Goal: Information Seeking & Learning: Check status

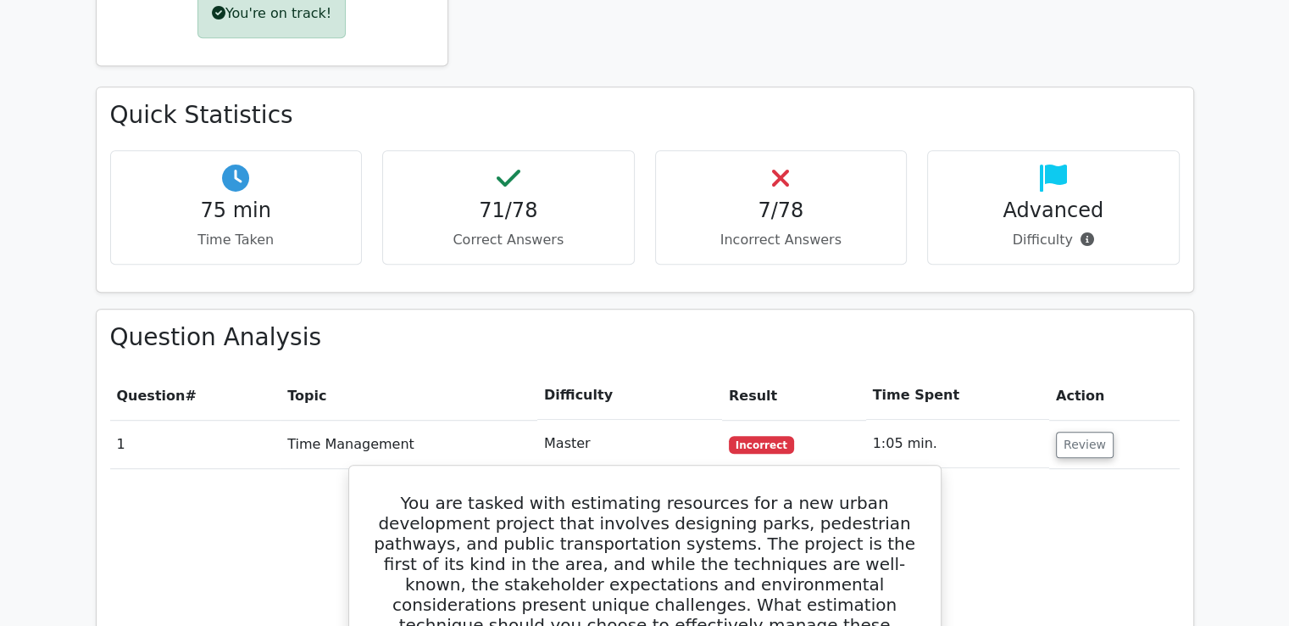
scroll to position [933, 0]
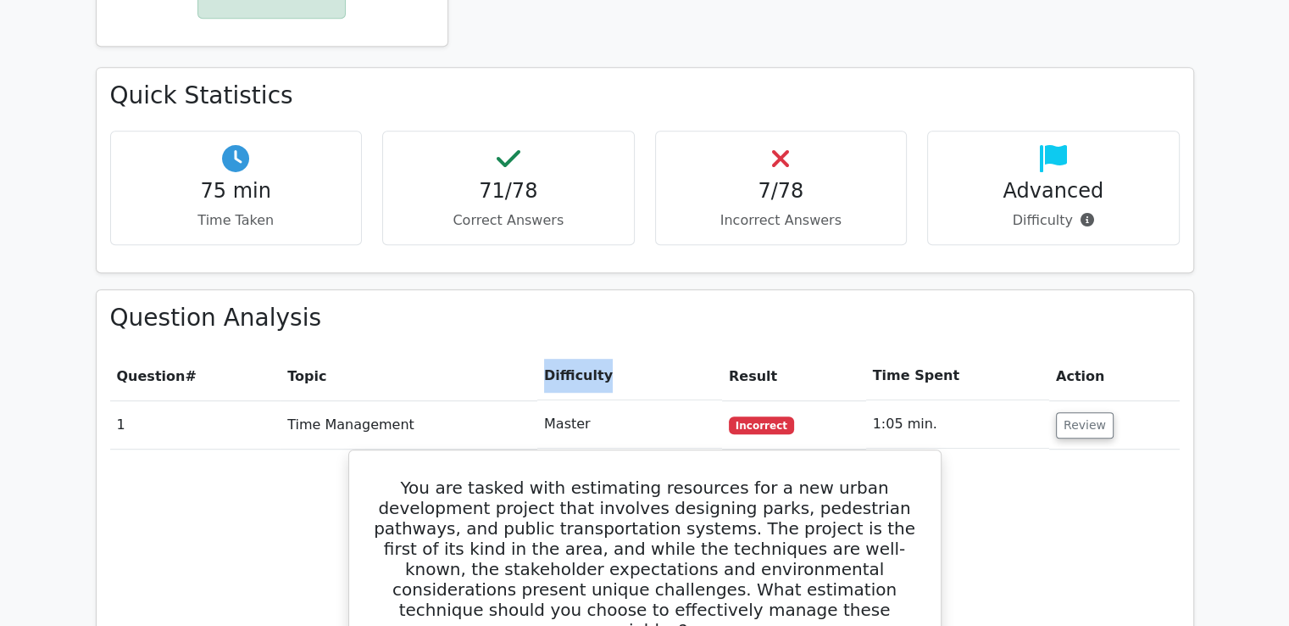
drag, startPoint x: 547, startPoint y: 316, endPoint x: 606, endPoint y: 316, distance: 59.3
click at [606, 352] on th "Difficulty" at bounding box center [629, 376] width 185 height 48
click at [576, 352] on th "Difficulty" at bounding box center [629, 376] width 185 height 48
drag, startPoint x: 547, startPoint y: 312, endPoint x: 616, endPoint y: 311, distance: 69.5
click at [616, 352] on th "Difficulty" at bounding box center [629, 376] width 185 height 48
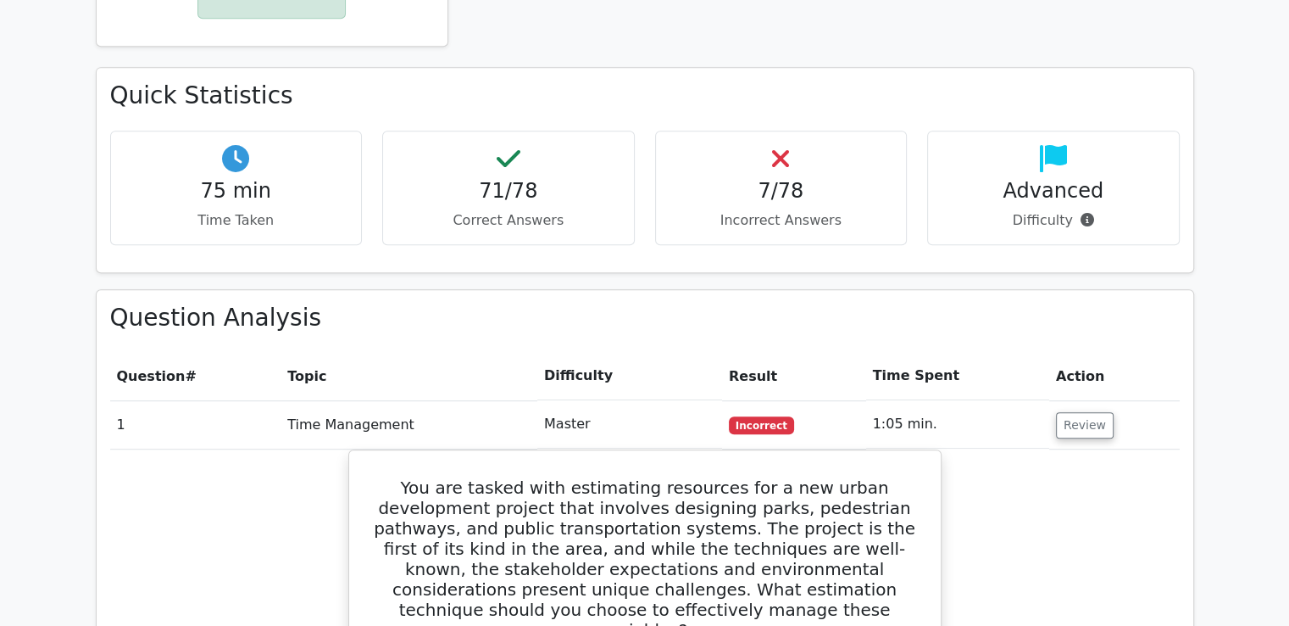
click at [537, 352] on th "Topic" at bounding box center [409, 376] width 257 height 48
drag, startPoint x: 523, startPoint y: 313, endPoint x: 641, endPoint y: 306, distance: 118.0
click at [635, 352] on tr "Question # Topic Difficulty Result Time Spent Action" at bounding box center [645, 376] width 1070 height 48
click at [743, 352] on th "Result" at bounding box center [794, 376] width 144 height 48
drag, startPoint x: 721, startPoint y: 313, endPoint x: 771, endPoint y: 313, distance: 49.2
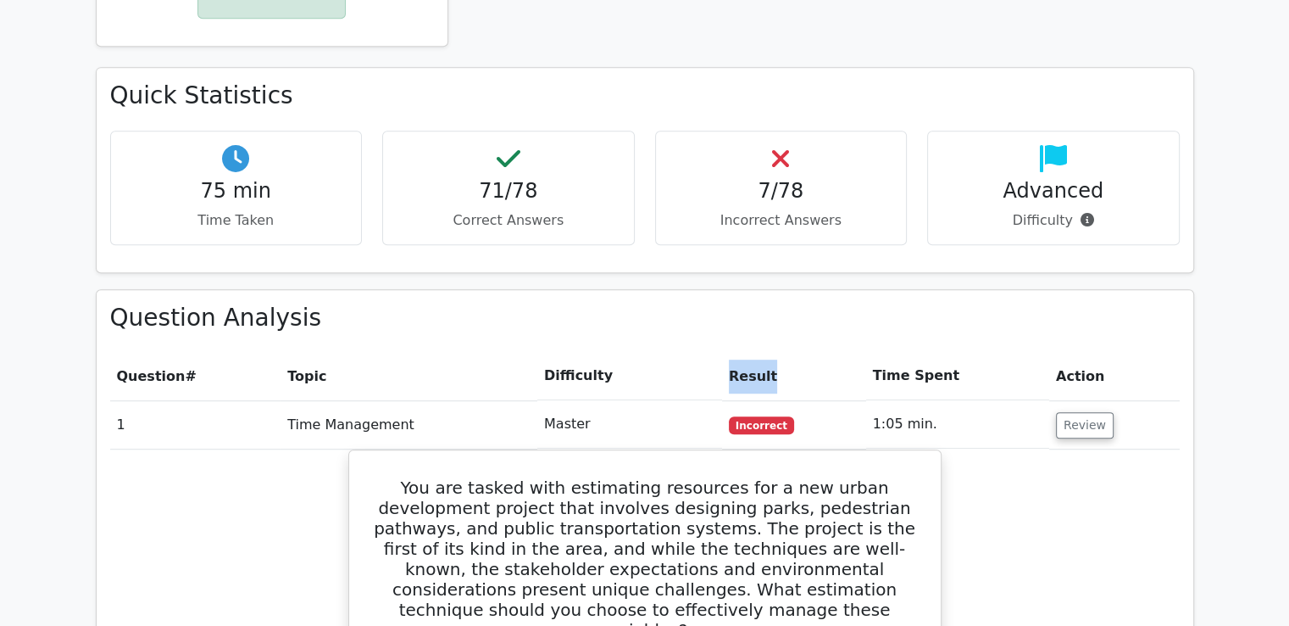
click at [771, 352] on tr "Question # Topic Difficulty Result Time Spent Action" at bounding box center [645, 376] width 1070 height 48
click at [720, 352] on th "Difficulty" at bounding box center [629, 376] width 185 height 48
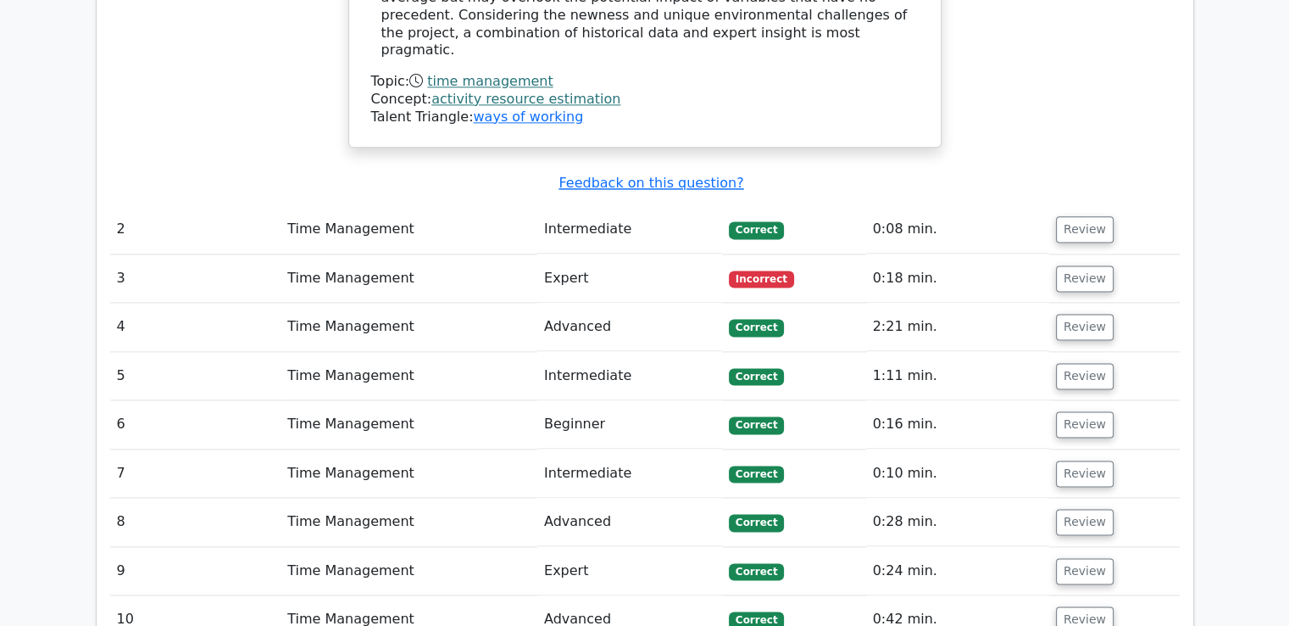
scroll to position [2119, 0]
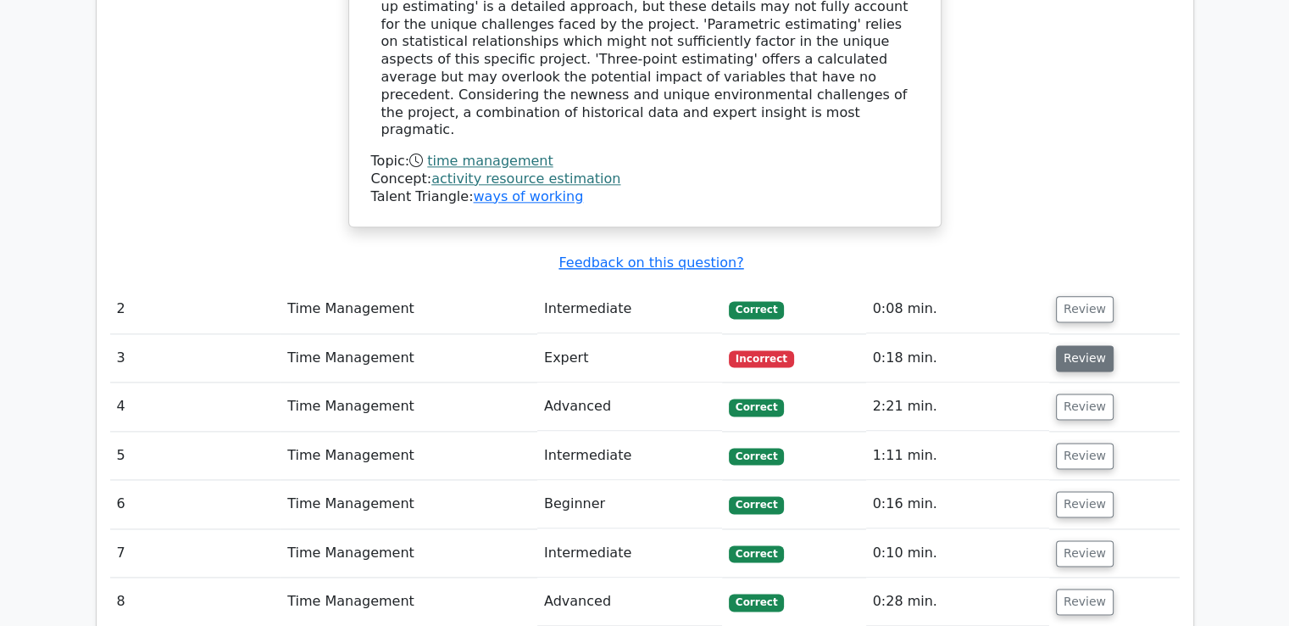
click at [1073, 345] on button "Review" at bounding box center [1085, 358] width 58 height 26
click at [1080, 345] on button "Review" at bounding box center [1085, 358] width 58 height 26
click at [1082, 345] on button "Review" at bounding box center [1085, 358] width 58 height 26
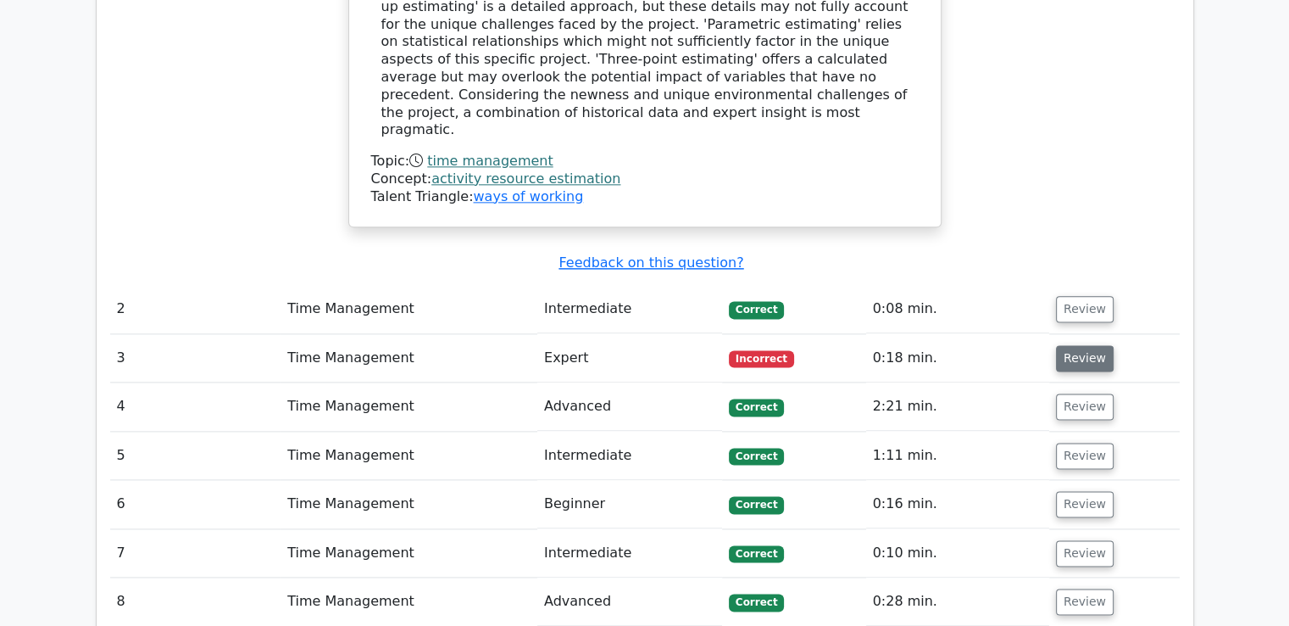
click at [1067, 345] on button "Review" at bounding box center [1085, 358] width 58 height 26
click at [731, 334] on td "Incorrect" at bounding box center [794, 358] width 144 height 48
drag, startPoint x: 748, startPoint y: 235, endPoint x: 794, endPoint y: 229, distance: 46.2
click at [791, 334] on td "Incorrect" at bounding box center [794, 358] width 144 height 48
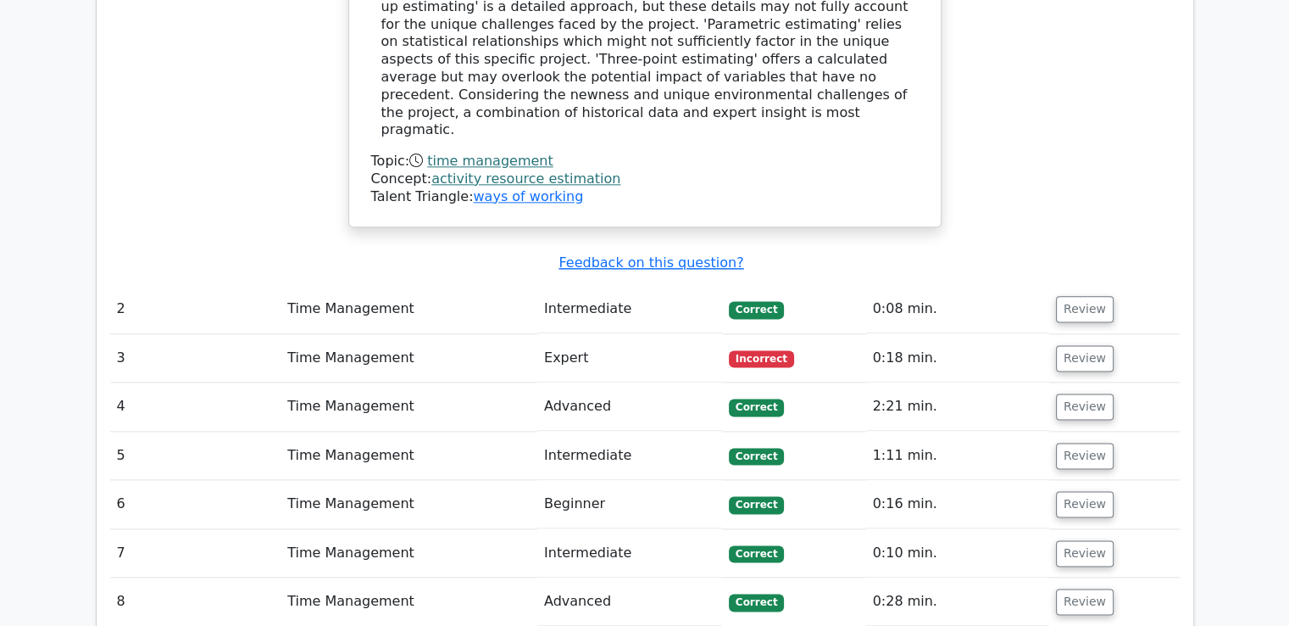
click at [967, 334] on td "0:18 min." at bounding box center [957, 358] width 183 height 48
drag, startPoint x: 732, startPoint y: 232, endPoint x: 819, endPoint y: 228, distance: 87.4
click at [819, 334] on td "Incorrect" at bounding box center [794, 358] width 144 height 48
drag, startPoint x: 777, startPoint y: 237, endPoint x: 1014, endPoint y: 209, distance: 238.2
click at [1014, 285] on td "0:08 min." at bounding box center [957, 309] width 183 height 48
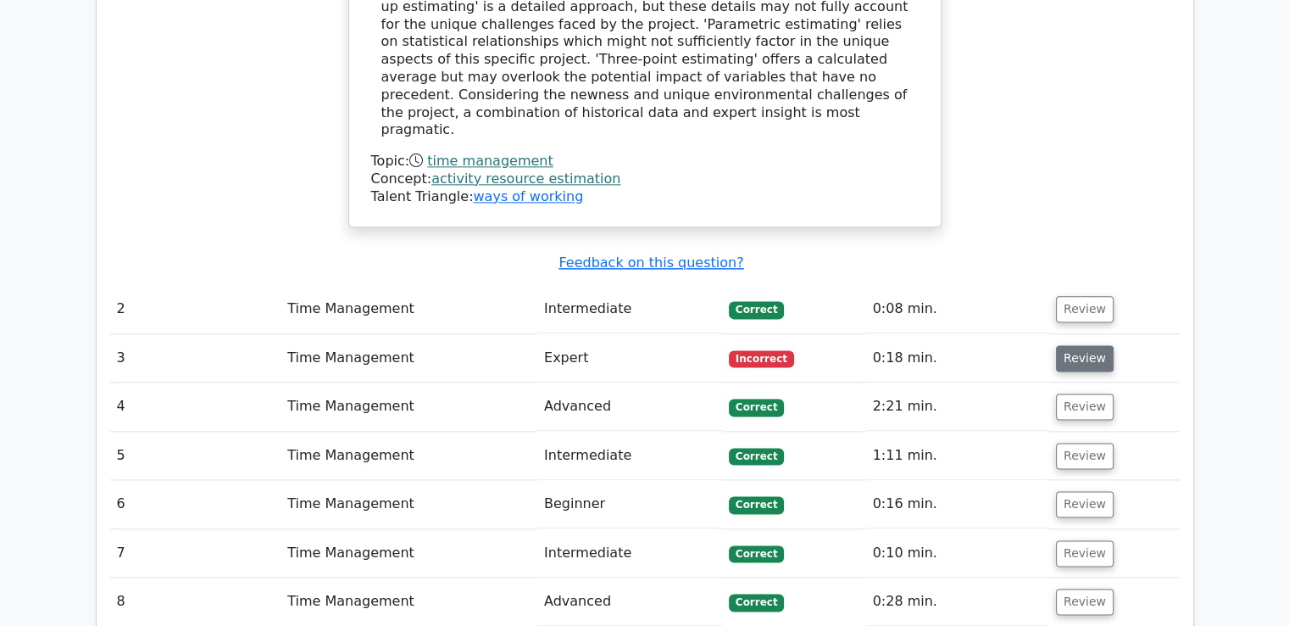
click at [1072, 345] on button "Review" at bounding box center [1085, 358] width 58 height 26
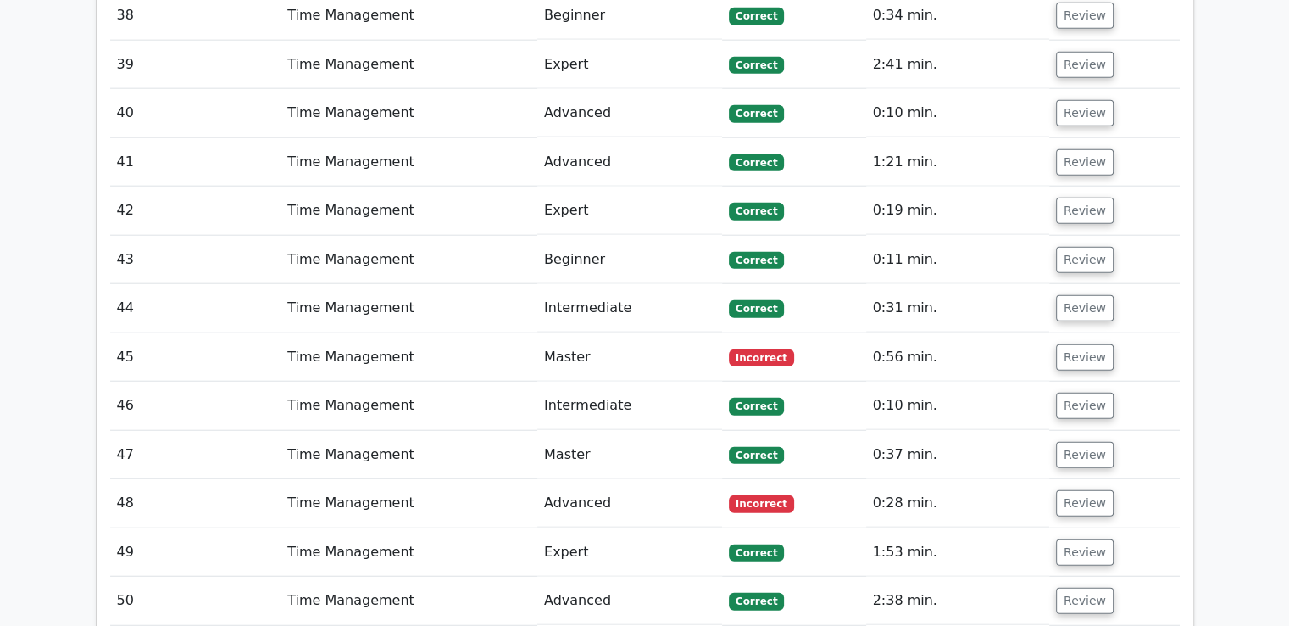
scroll to position [4239, 0]
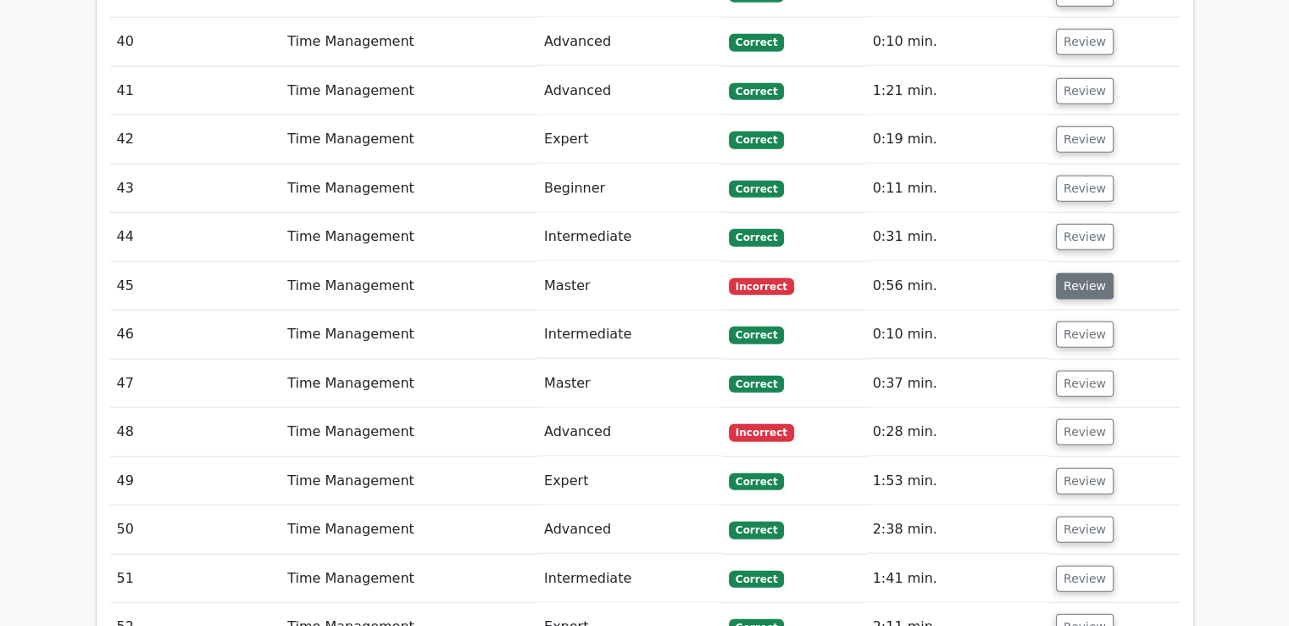
click at [1060, 273] on button "Review" at bounding box center [1085, 286] width 58 height 26
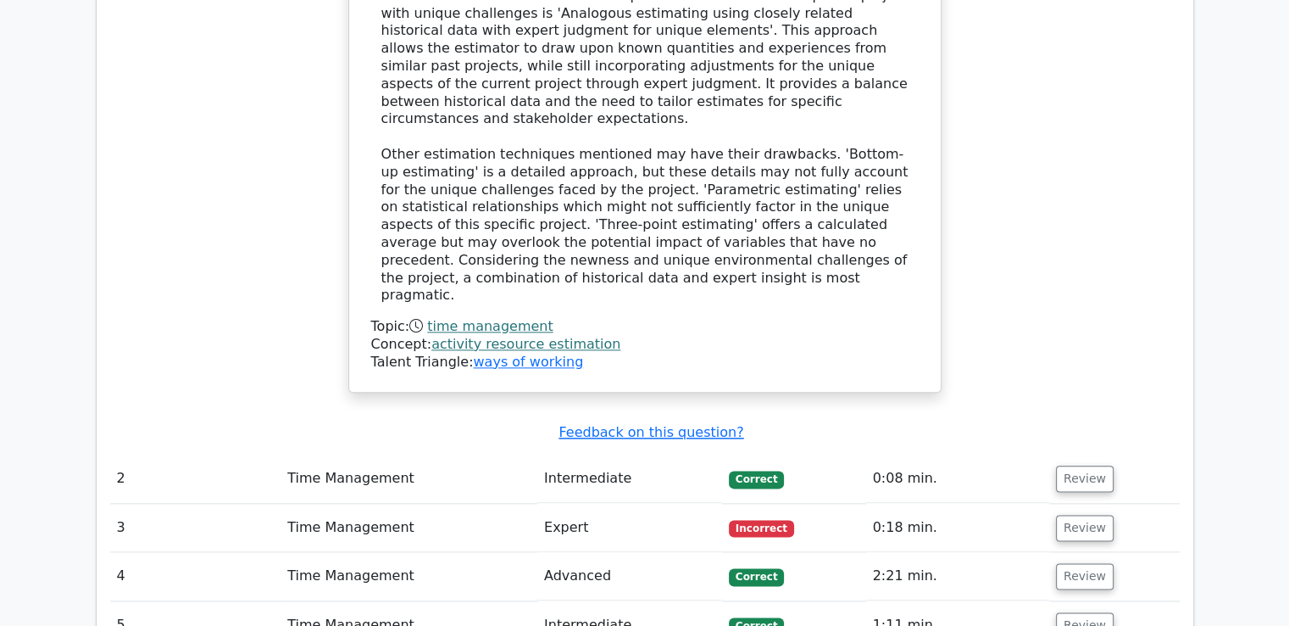
scroll to position [2119, 0]
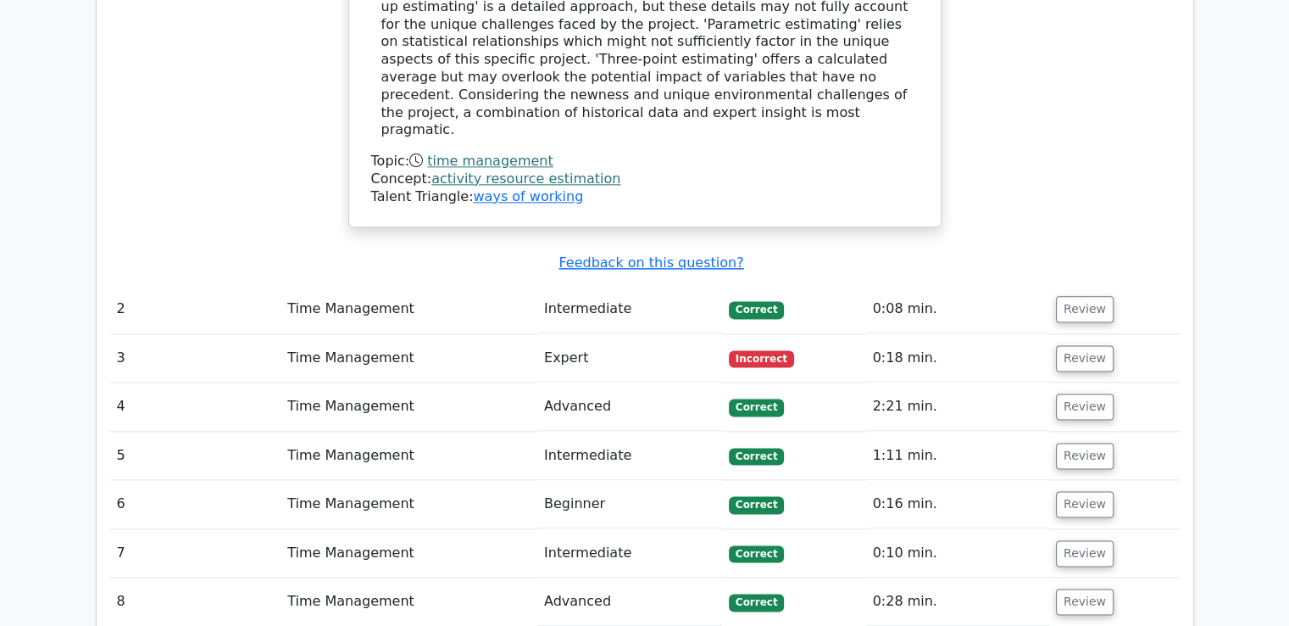
click at [758, 301] on span "Correct" at bounding box center [756, 309] width 55 height 17
click at [754, 301] on span "Correct" at bounding box center [756, 309] width 55 height 17
click at [1078, 296] on button "Review" at bounding box center [1085, 309] width 58 height 26
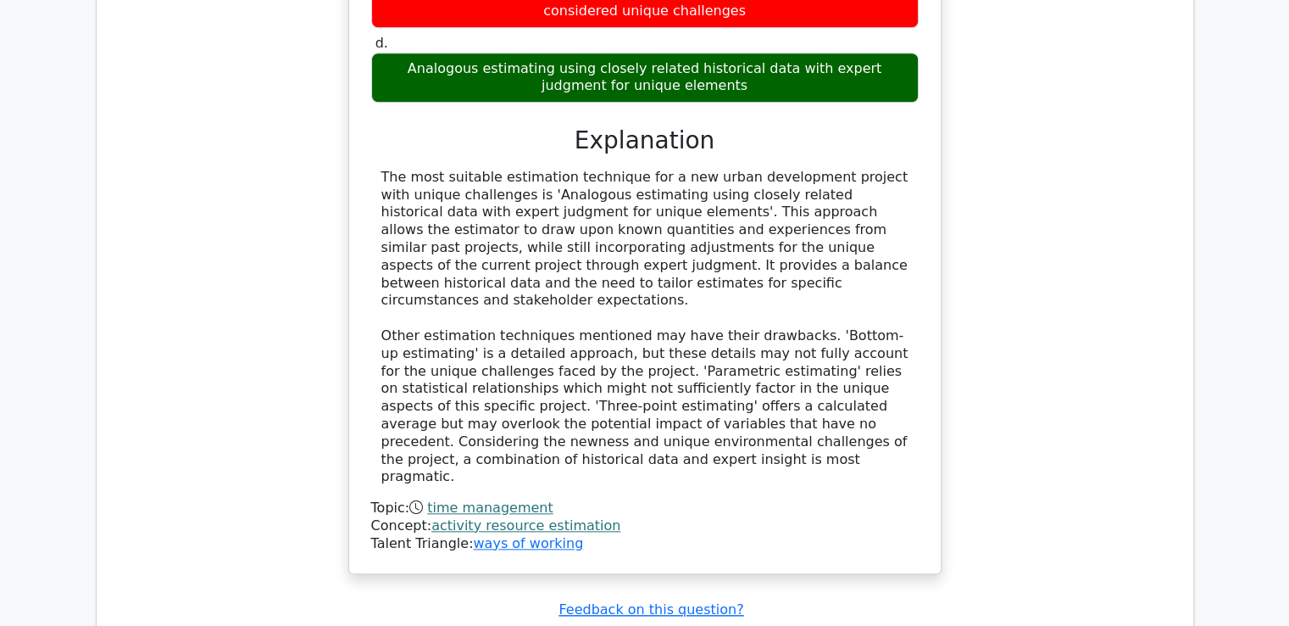
scroll to position [1950, 0]
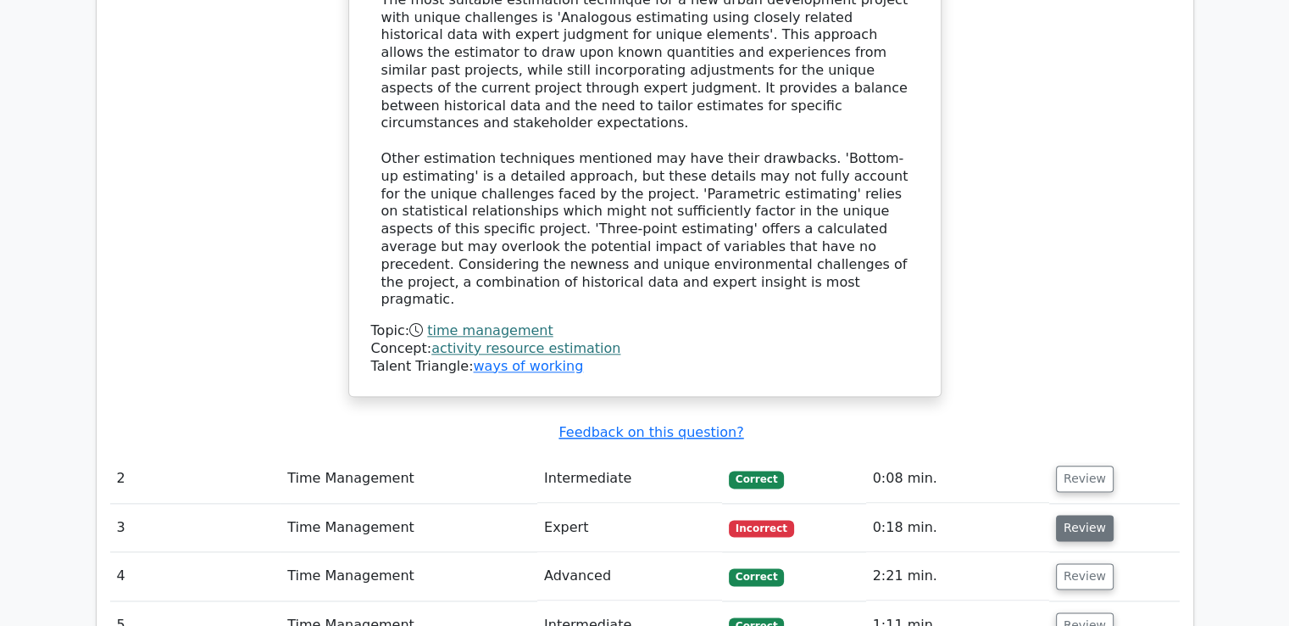
click at [1074, 515] on button "Review" at bounding box center [1085, 528] width 58 height 26
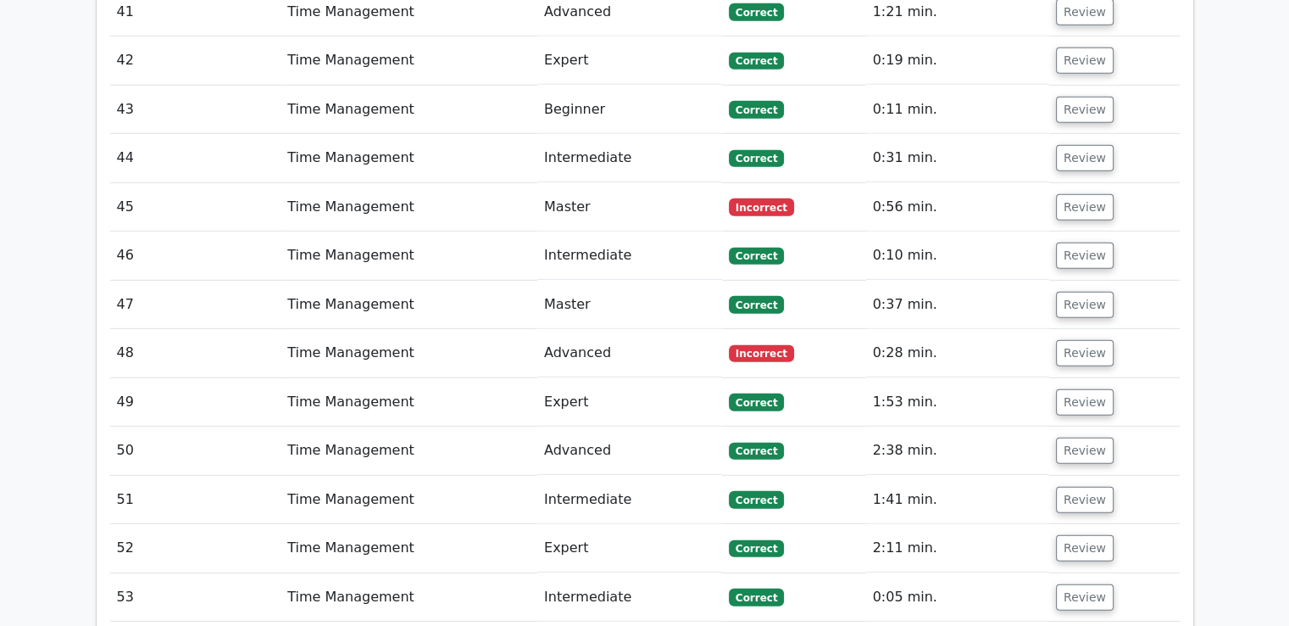
scroll to position [4917, 0]
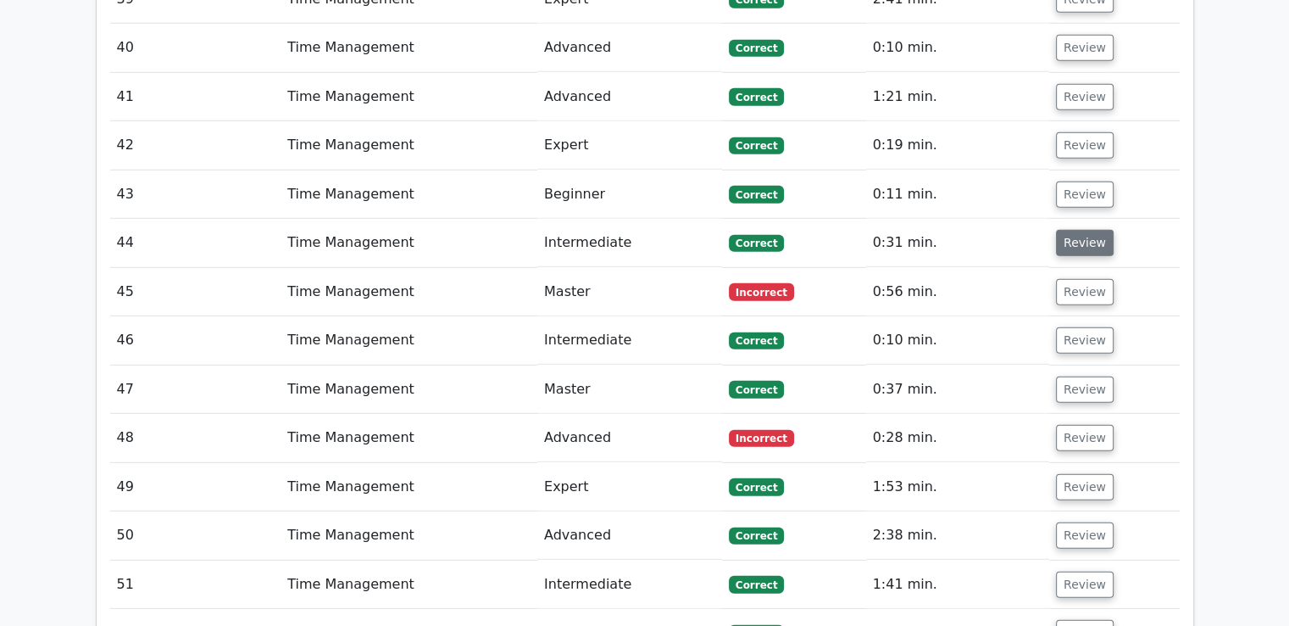
click at [1072, 230] on button "Review" at bounding box center [1085, 243] width 58 height 26
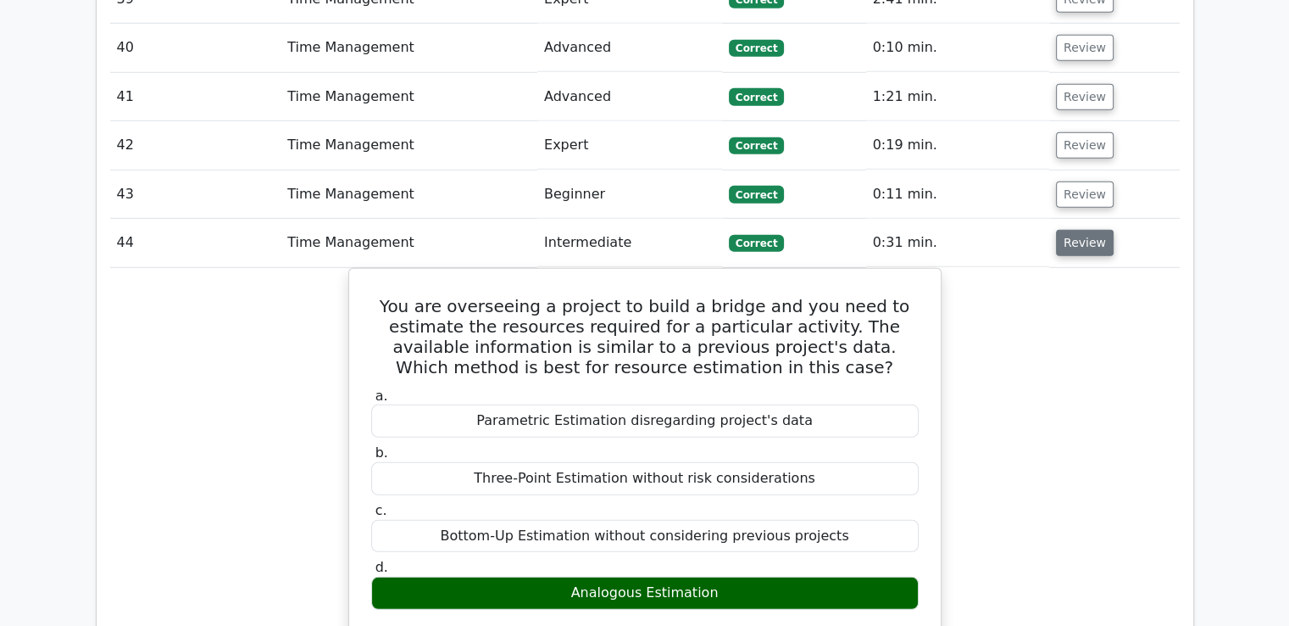
click at [1072, 230] on button "Review" at bounding box center [1085, 243] width 58 height 26
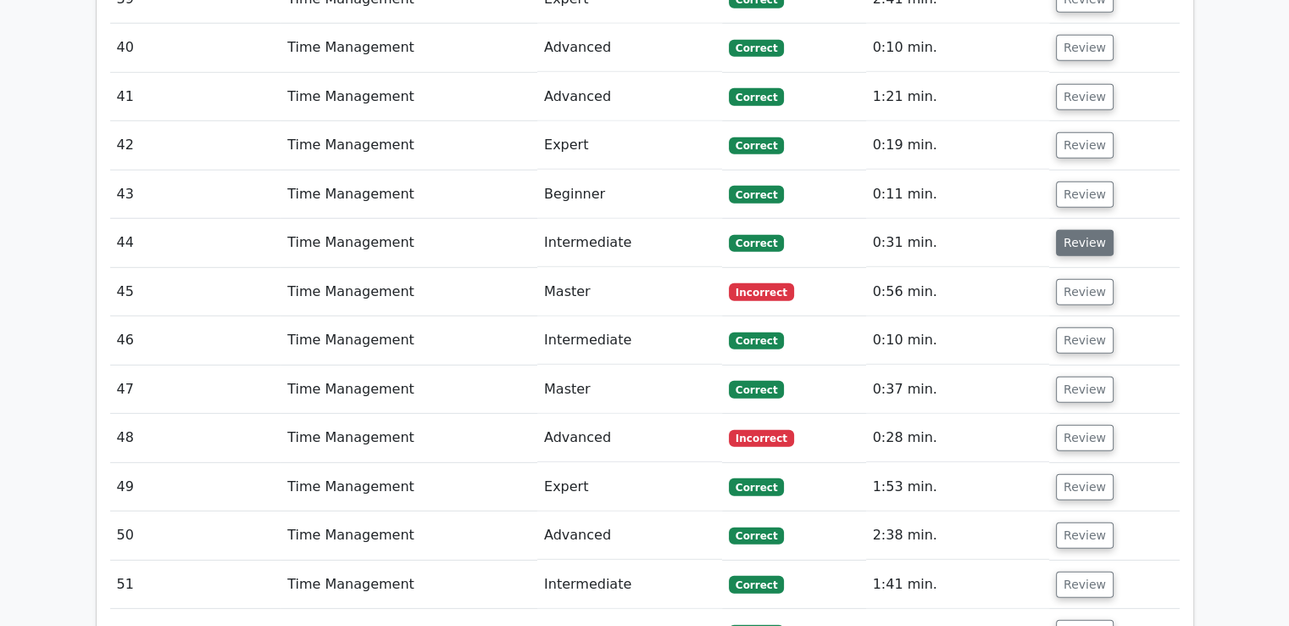
click at [1072, 230] on button "Review" at bounding box center [1085, 243] width 58 height 26
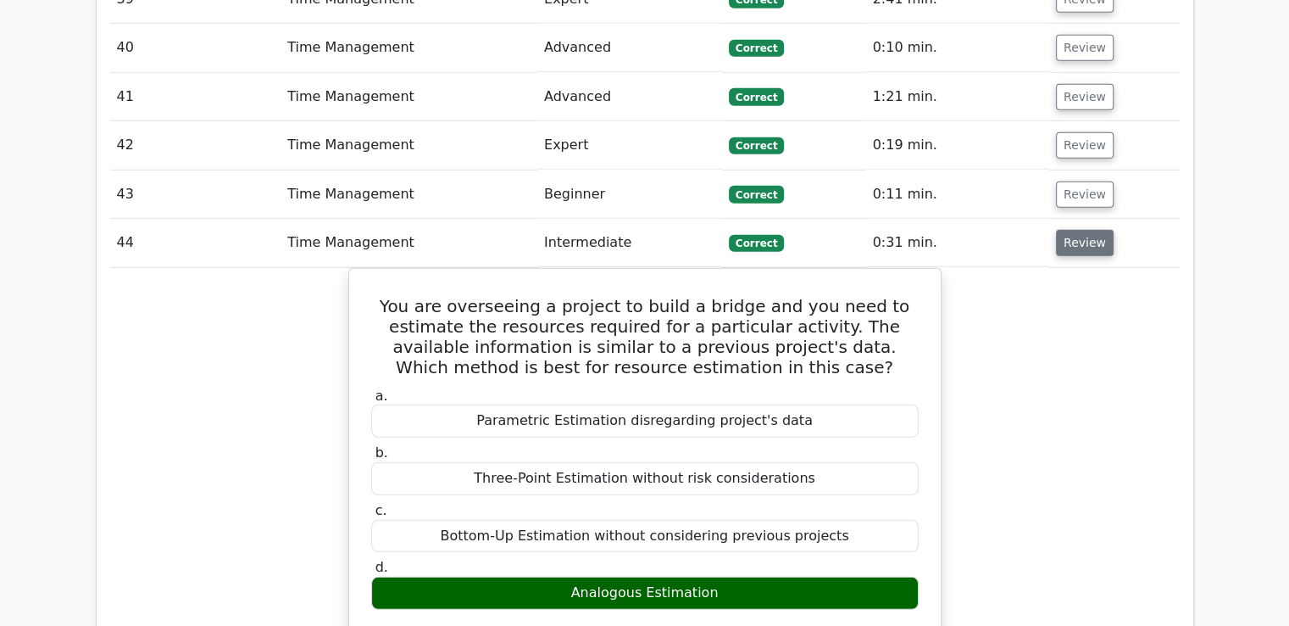
click at [1089, 230] on button "Review" at bounding box center [1085, 243] width 58 height 26
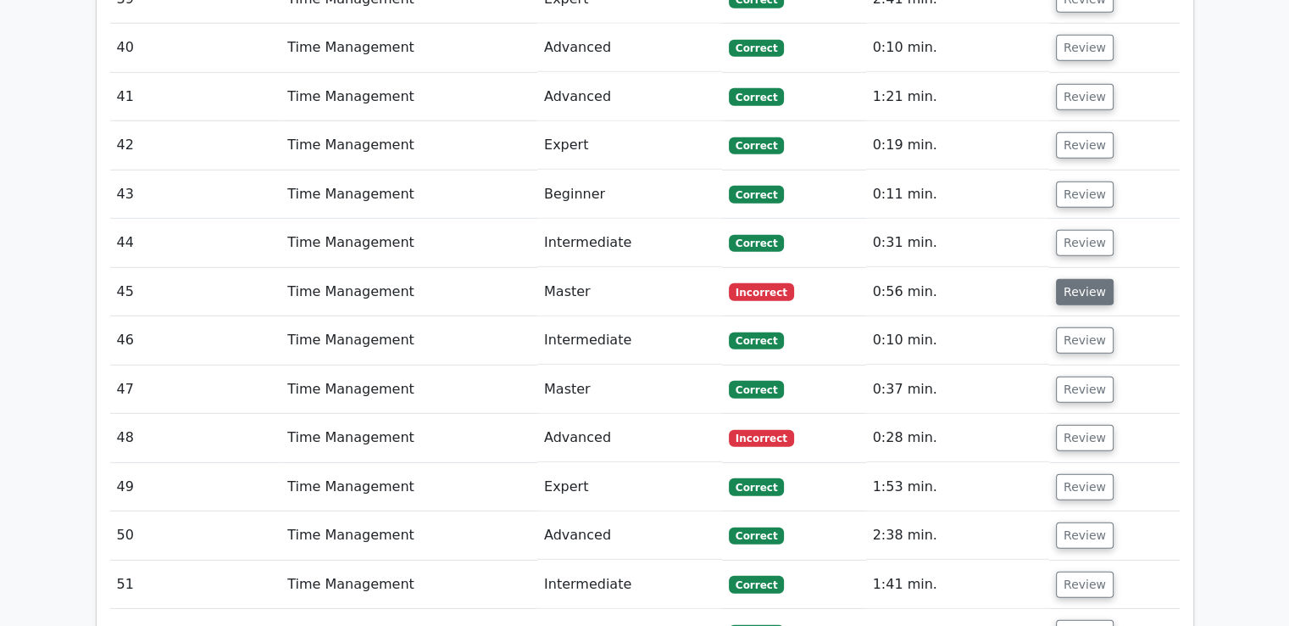
click at [1073, 279] on button "Review" at bounding box center [1085, 292] width 58 height 26
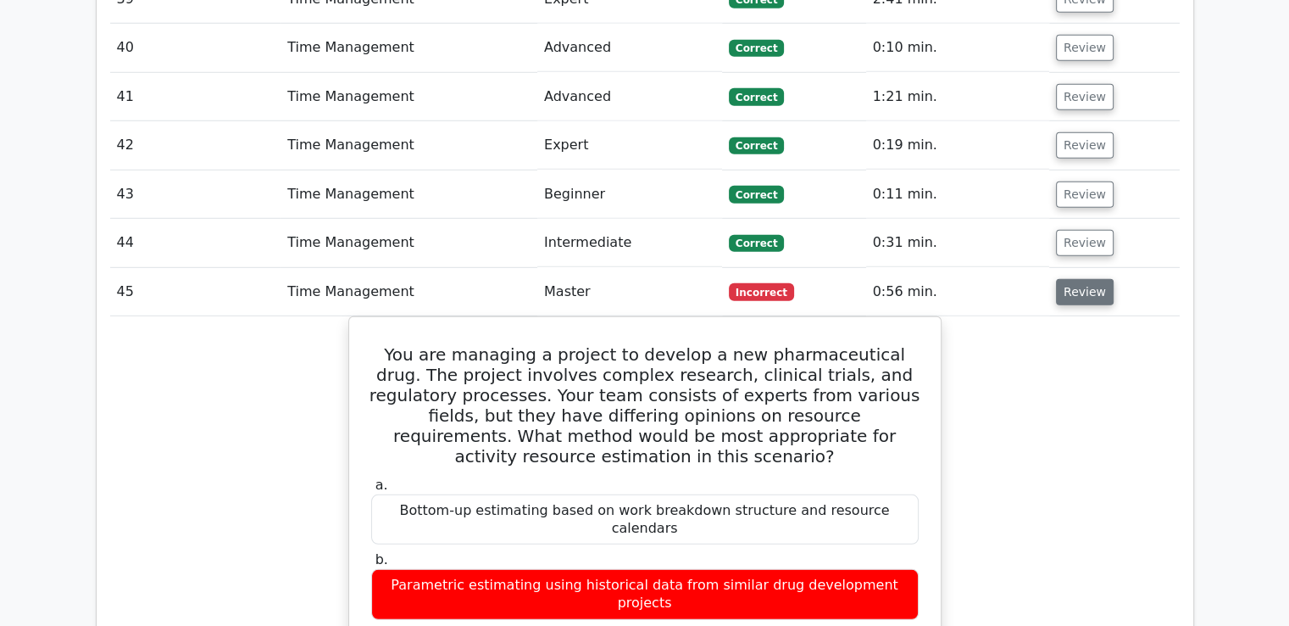
click at [1081, 279] on button "Review" at bounding box center [1085, 292] width 58 height 26
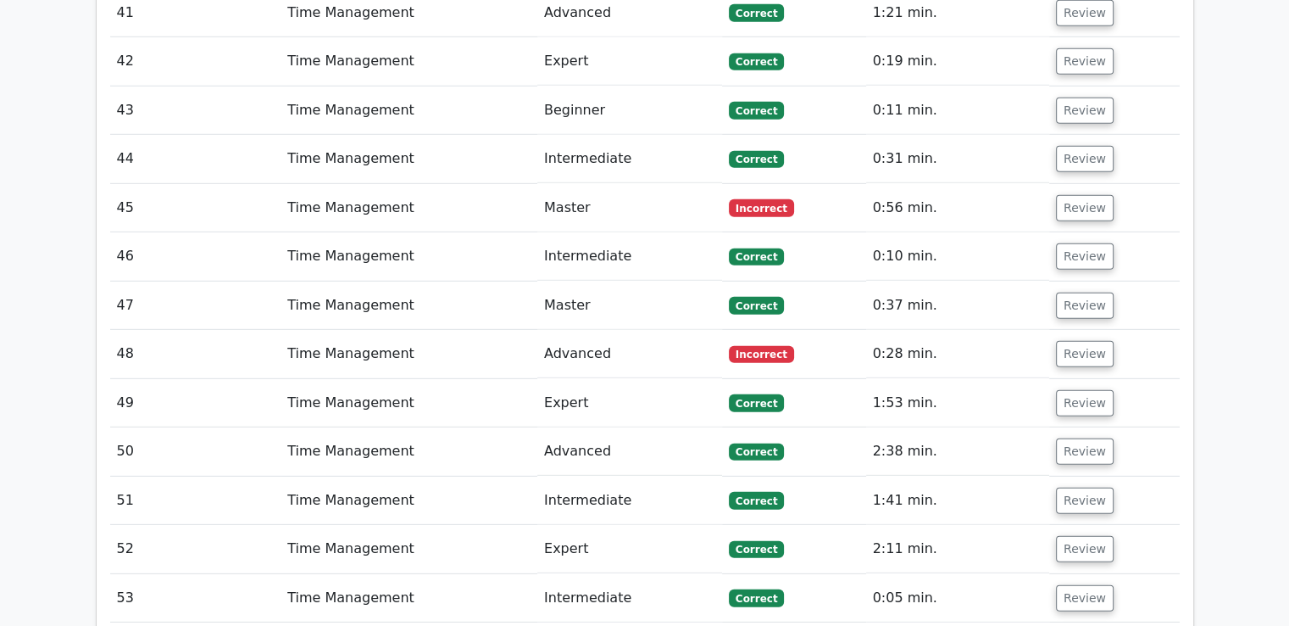
scroll to position [5002, 0]
click at [1086, 340] on button "Review" at bounding box center [1085, 353] width 58 height 26
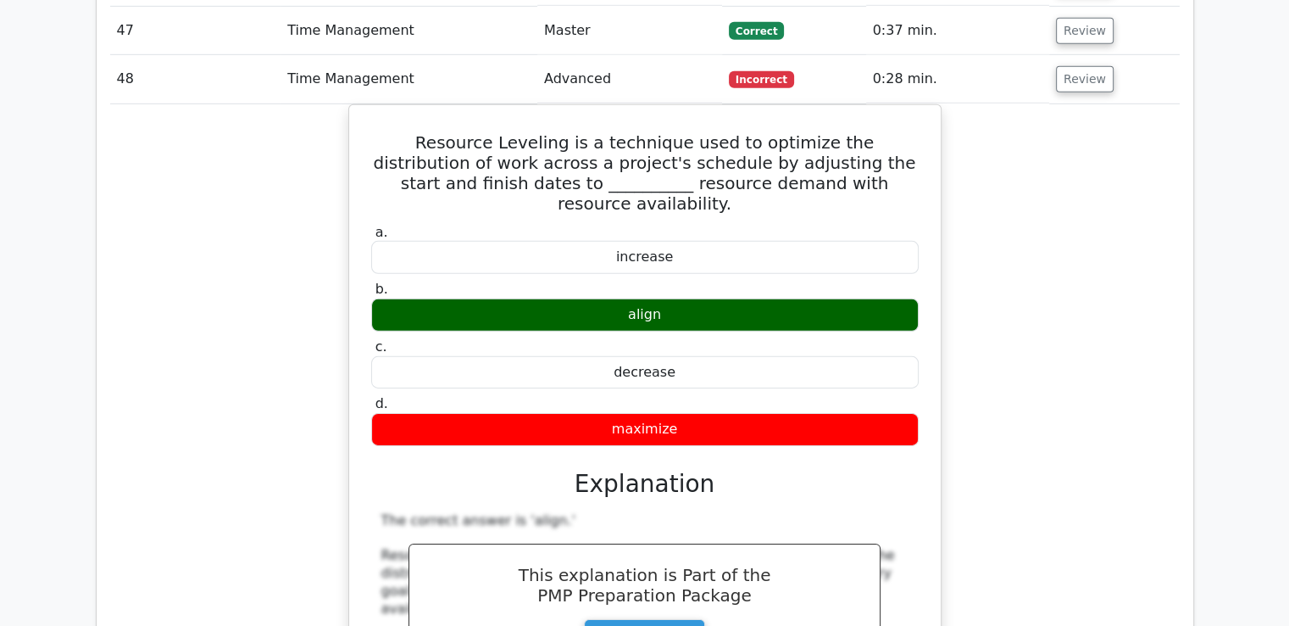
scroll to position [5171, 0]
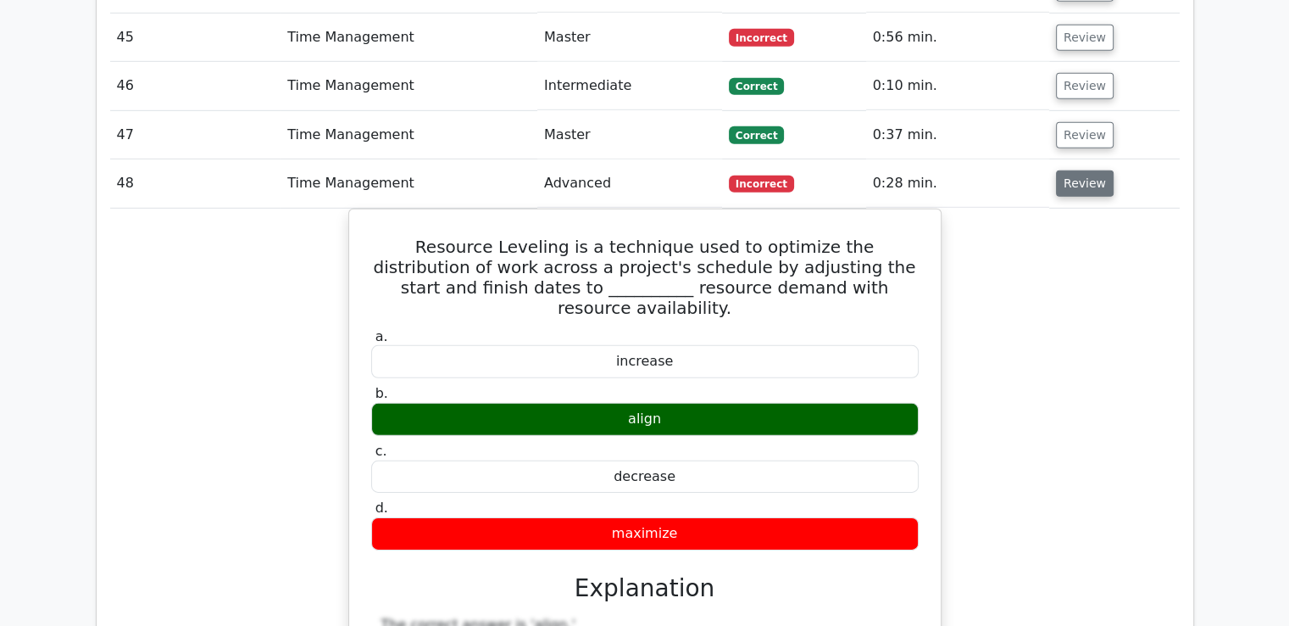
click at [1088, 170] on button "Review" at bounding box center [1085, 183] width 58 height 26
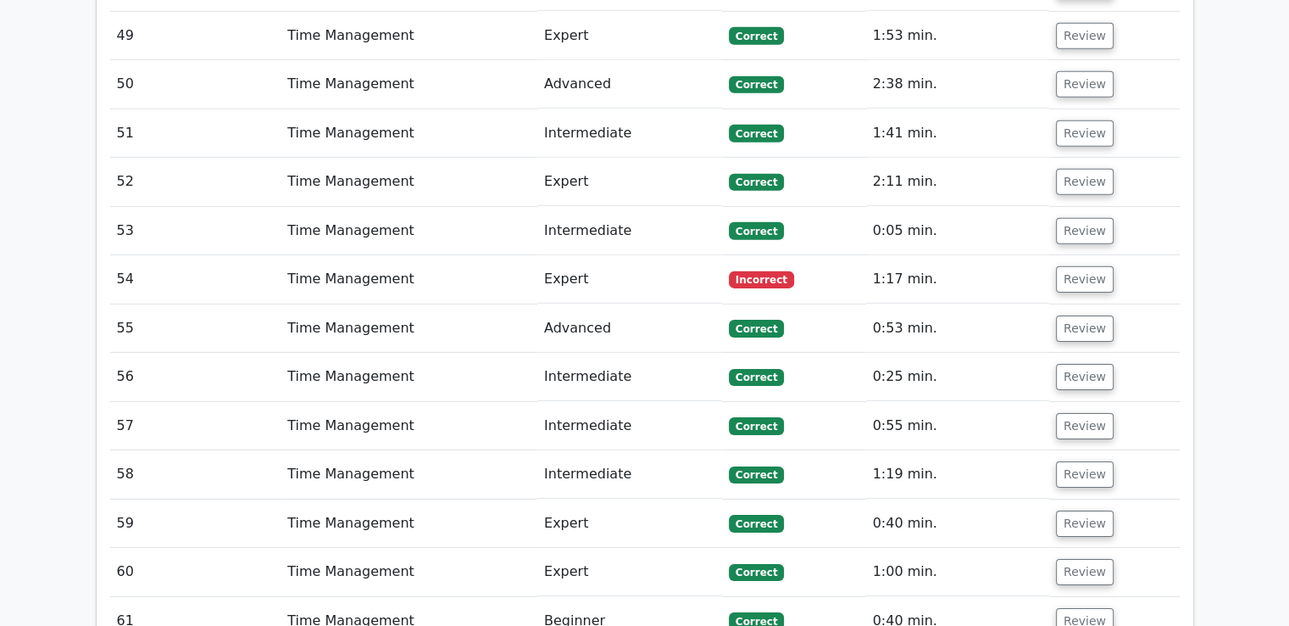
scroll to position [5341, 0]
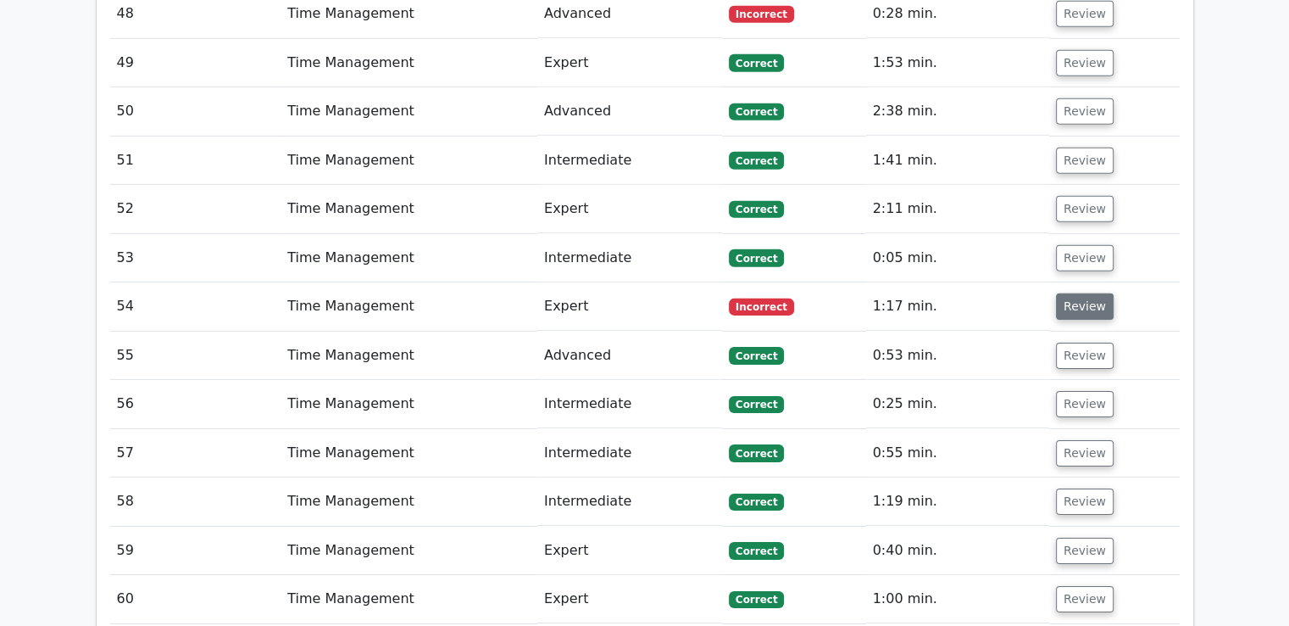
click at [1094, 293] on button "Review" at bounding box center [1085, 306] width 58 height 26
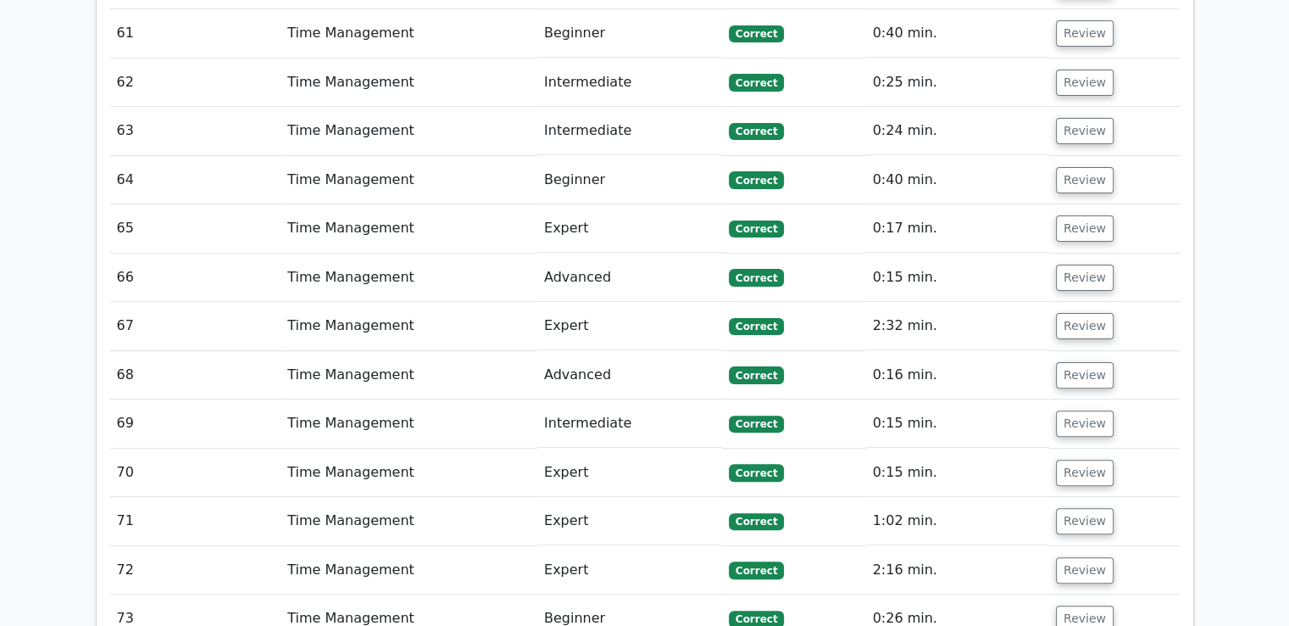
scroll to position [7036, 0]
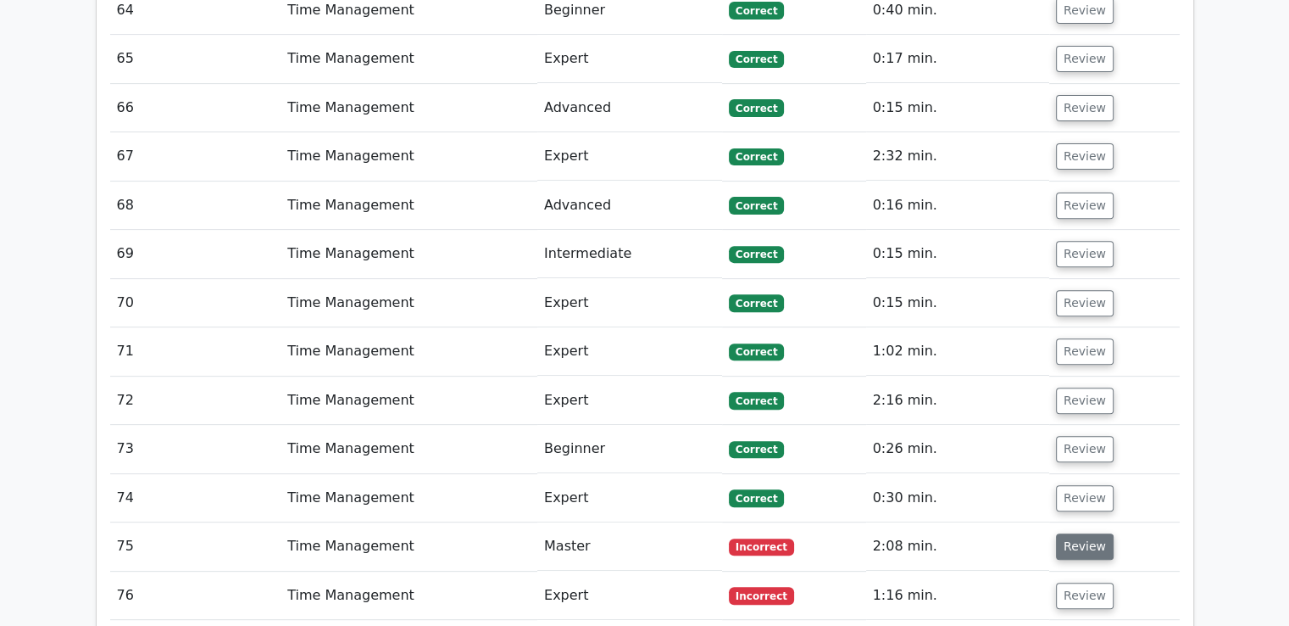
click at [1078, 533] on button "Review" at bounding box center [1085, 546] width 58 height 26
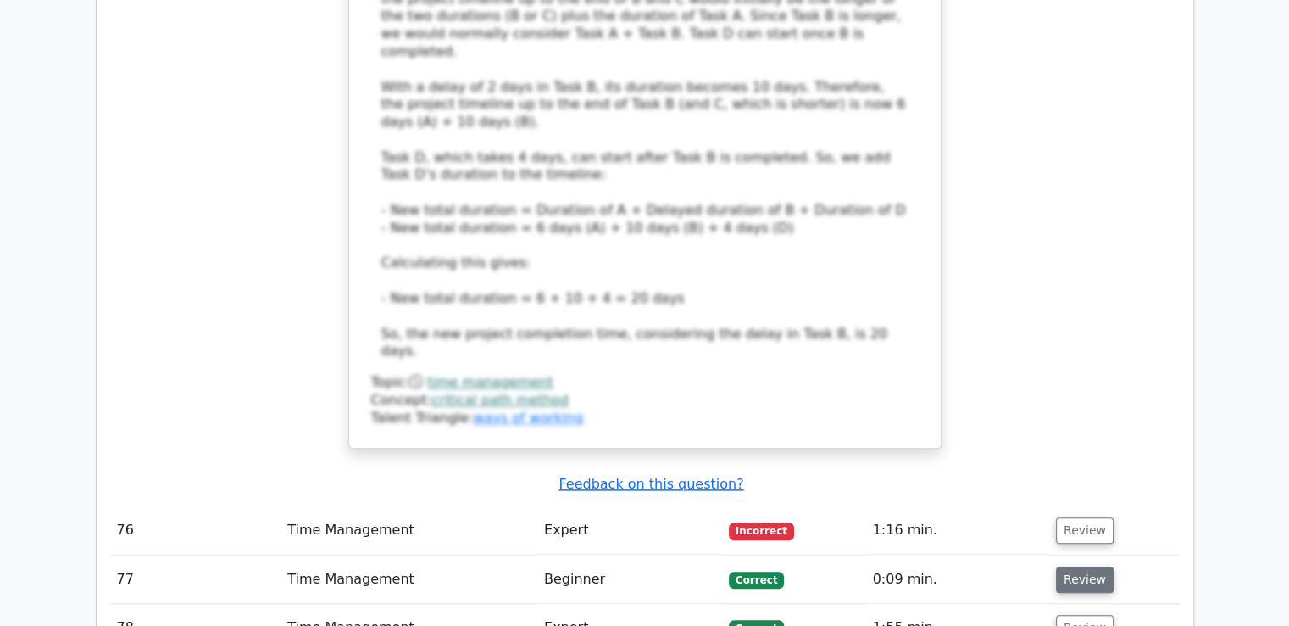
scroll to position [8223, 0]
click at [1065, 515] on button "Review" at bounding box center [1085, 528] width 58 height 26
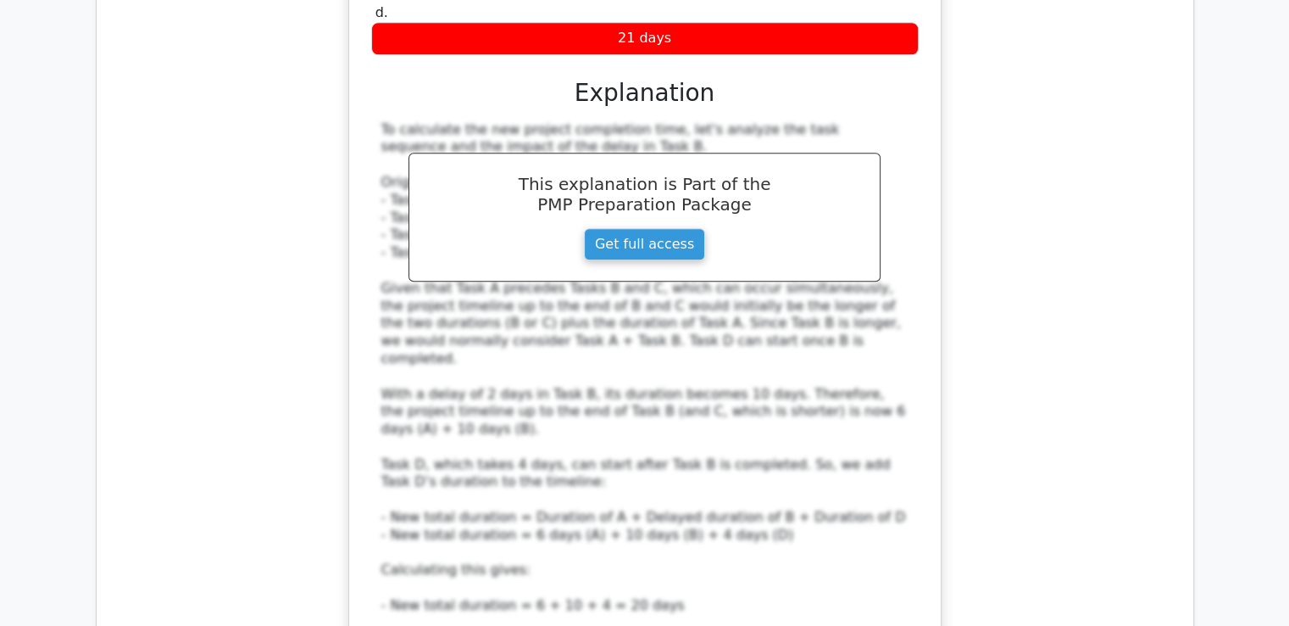
scroll to position [7884, 0]
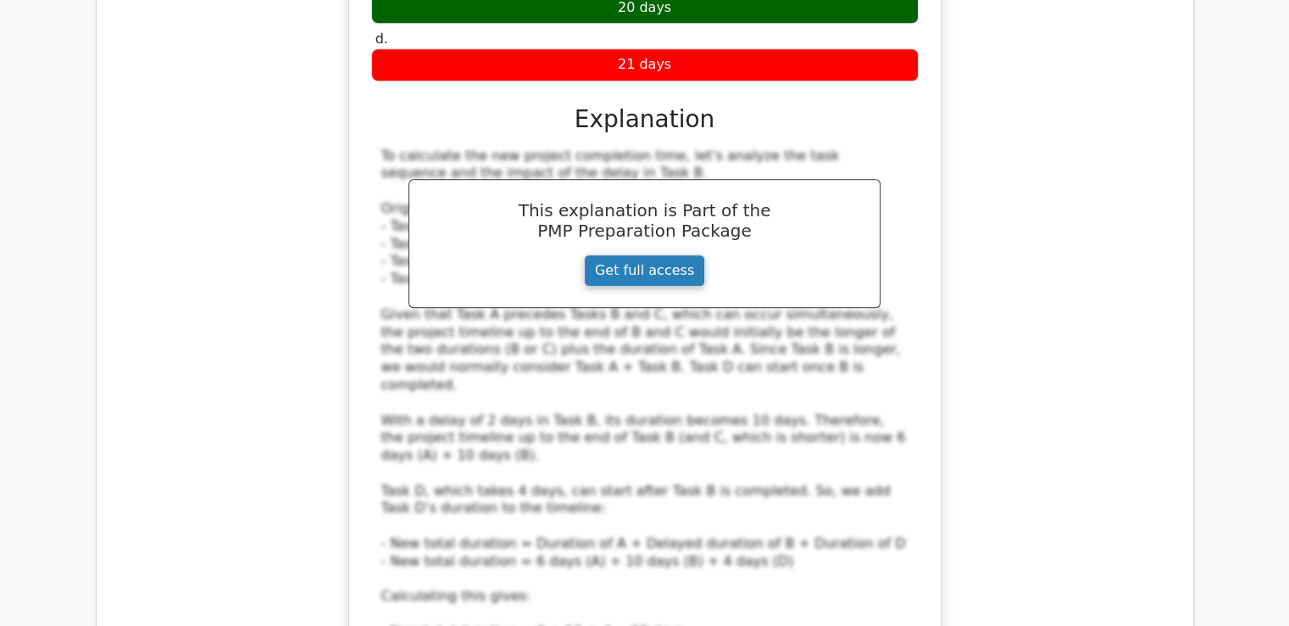
click at [653, 254] on link "Get full access" at bounding box center [644, 270] width 121 height 32
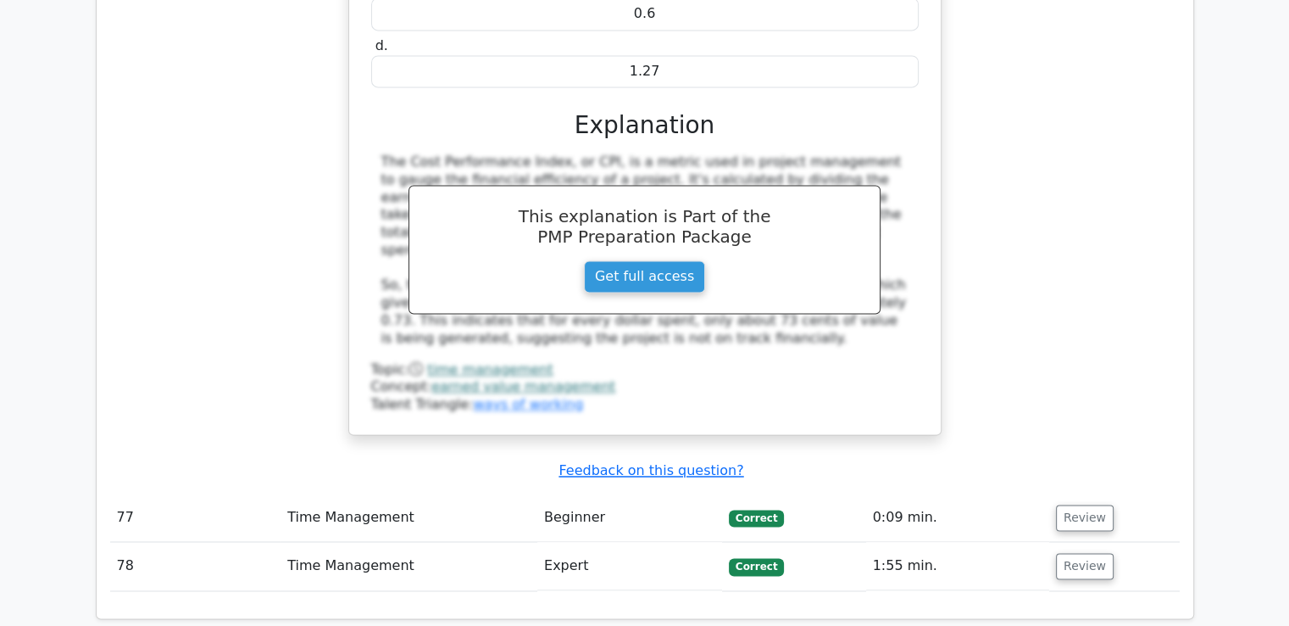
scroll to position [9188, 0]
